Goal: Task Accomplishment & Management: Manage account settings

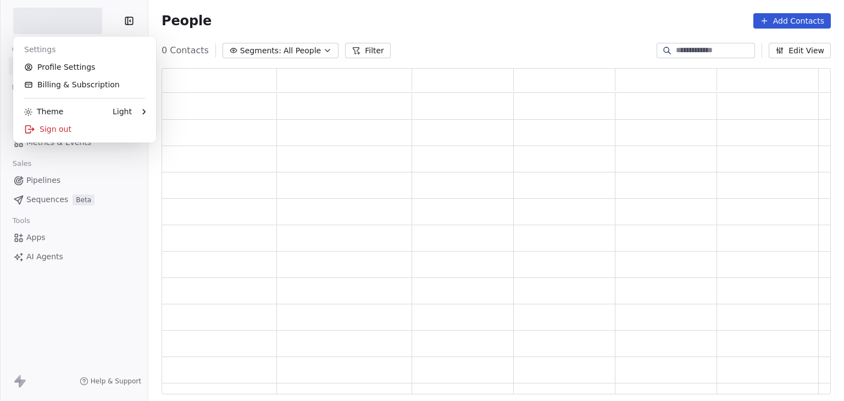
click at [66, 27] on html "Contacts People Marketing Workflows Campaigns Metrics & Events Sales Pipelines …" at bounding box center [422, 200] width 844 height 401
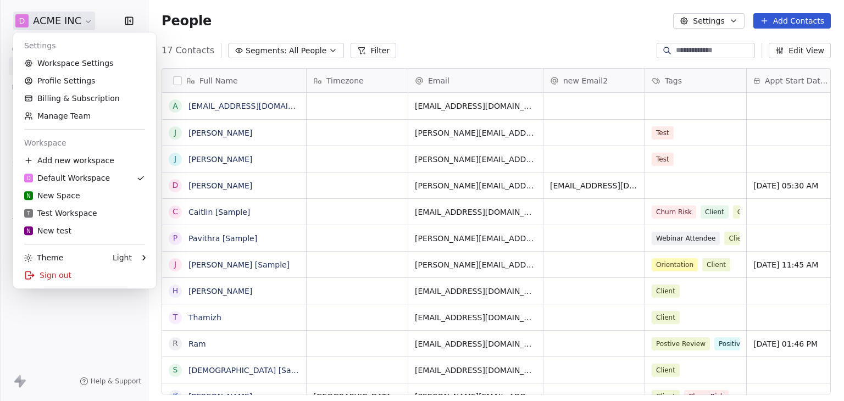
click at [63, 62] on div "How likely are you to recommend Swipe One to others? 0 1 2 3 4 5 6 7 8 9 10 Not…" at bounding box center [422, 200] width 844 height 401
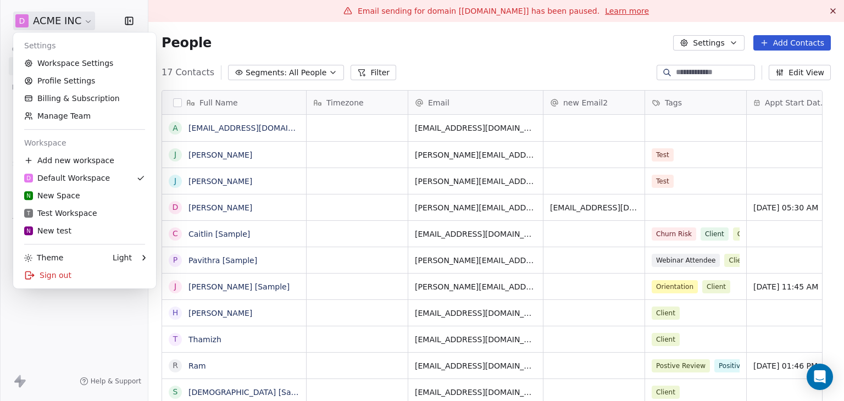
click at [63, 62] on link "Workspace Settings" at bounding box center [85, 63] width 134 height 18
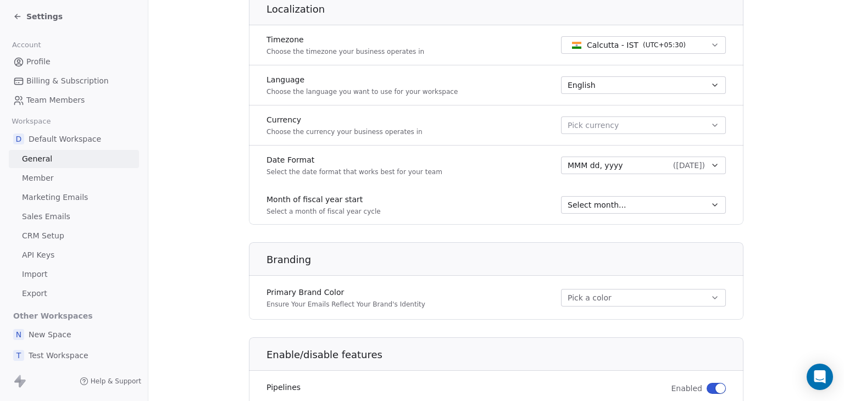
click at [53, 201] on span "Marketing Emails" at bounding box center [55, 198] width 66 height 12
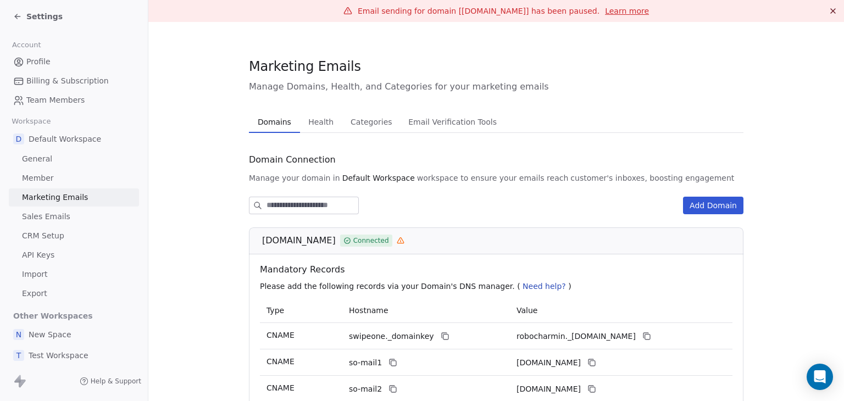
click at [320, 127] on span "Health" at bounding box center [321, 121] width 34 height 15
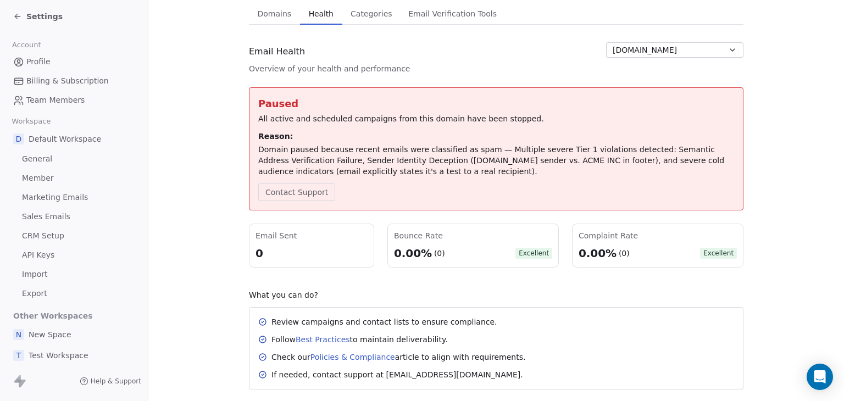
scroll to position [132, 0]
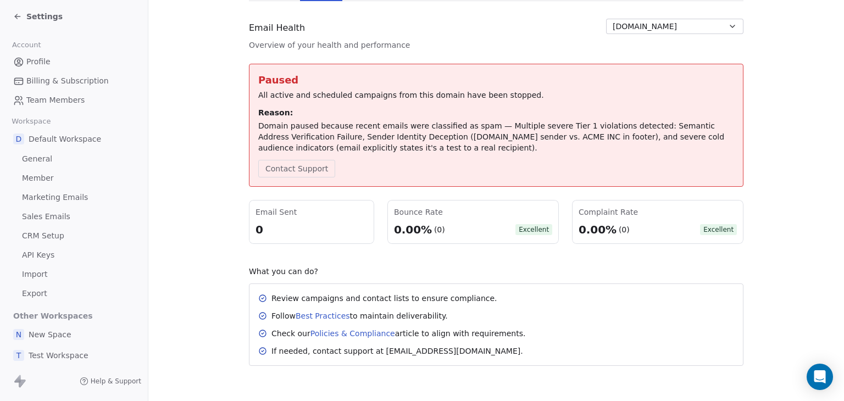
click at [31, 15] on span "Settings" at bounding box center [44, 16] width 36 height 11
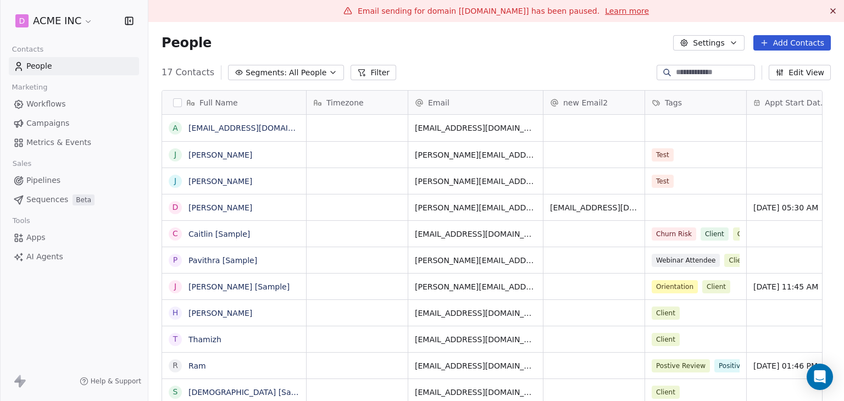
scroll to position [344, 679]
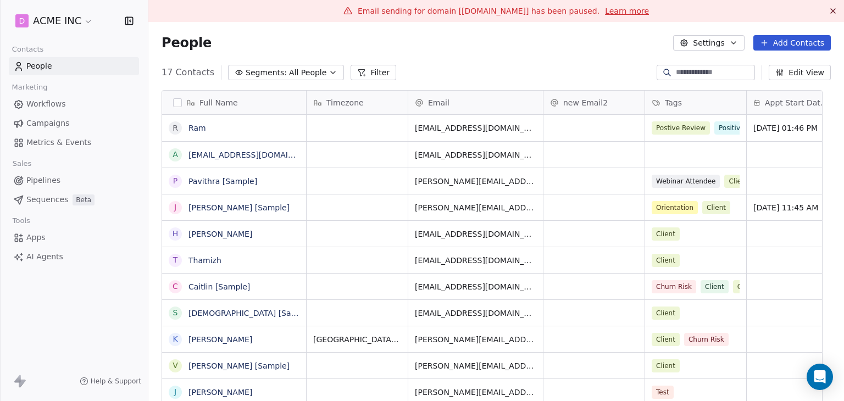
click at [44, 123] on span "Campaigns" at bounding box center [47, 124] width 43 height 12
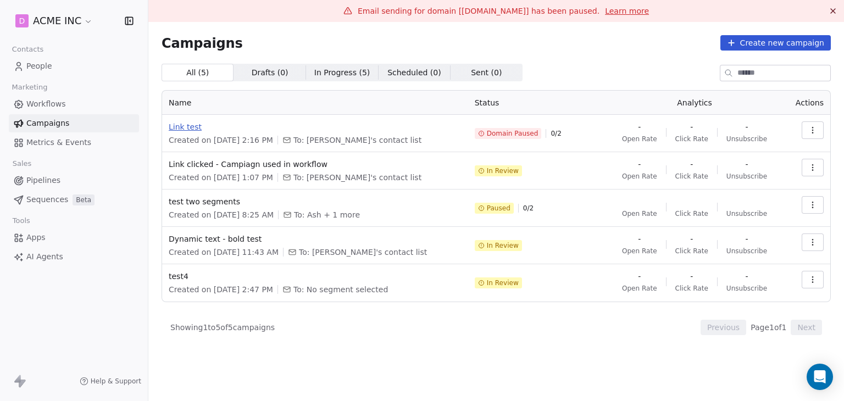
click at [188, 131] on span "Link test" at bounding box center [315, 126] width 293 height 11
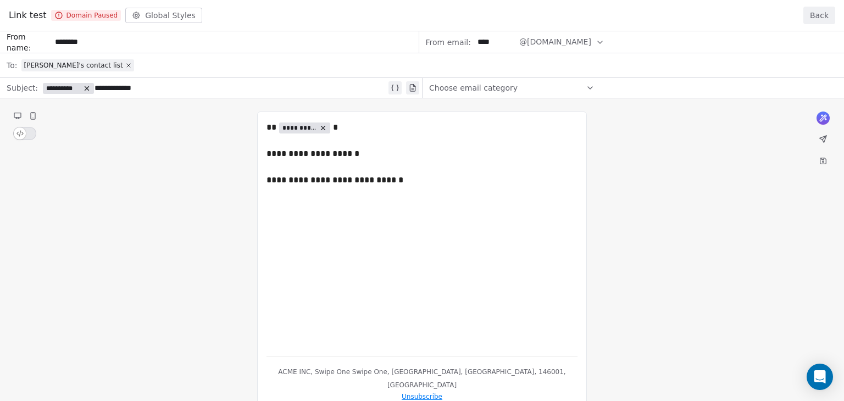
click at [819, 20] on button "Back" at bounding box center [819, 16] width 32 height 18
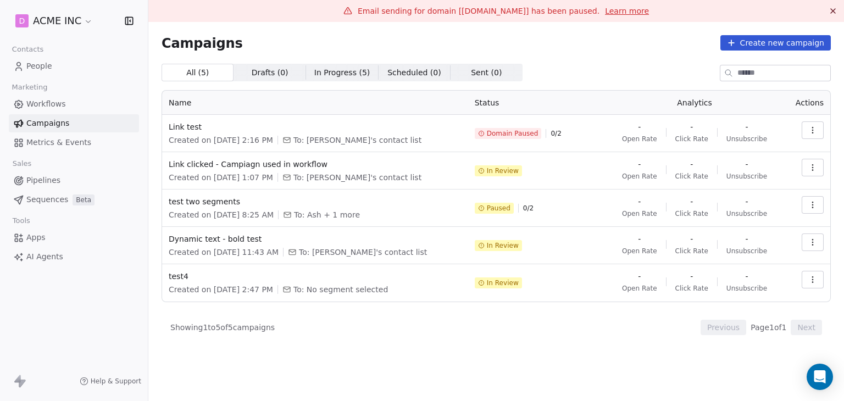
click at [453, 345] on div "Campaigns Create new campaign All ( 5 ) All ( 5 ) Drafts ( 0 ) Drafts ( 0 ) In …" at bounding box center [496, 185] width 696 height 326
